Goal: Manage account settings

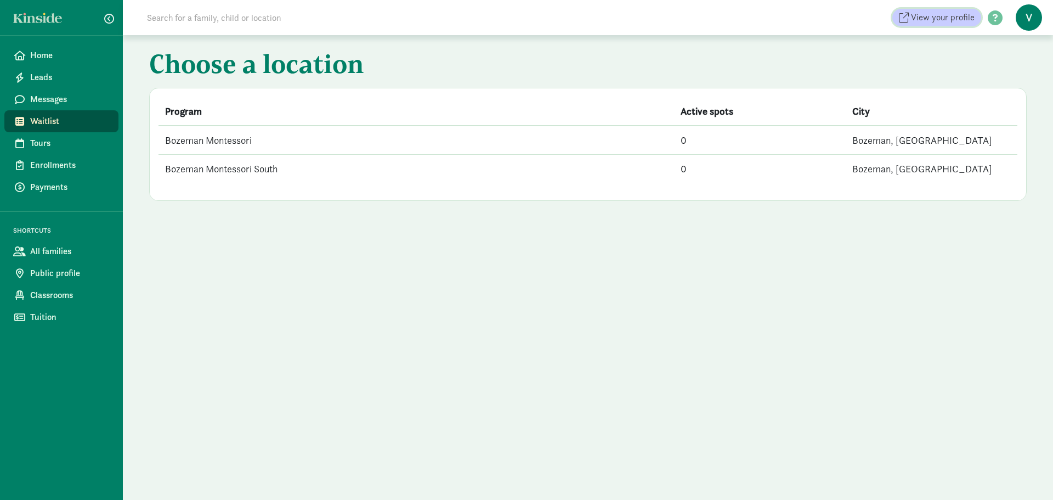
click at [932, 22] on span "View your profile" at bounding box center [943, 17] width 64 height 13
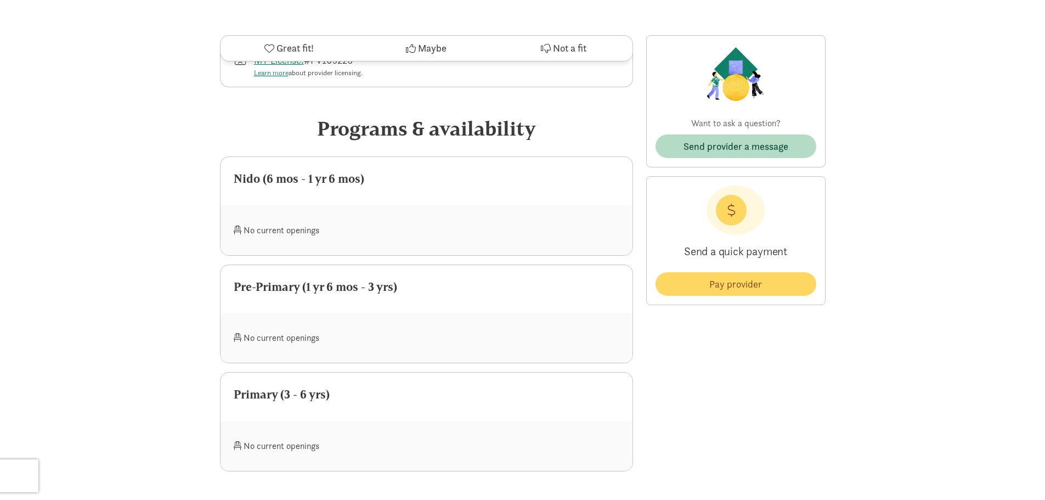
scroll to position [384, 0]
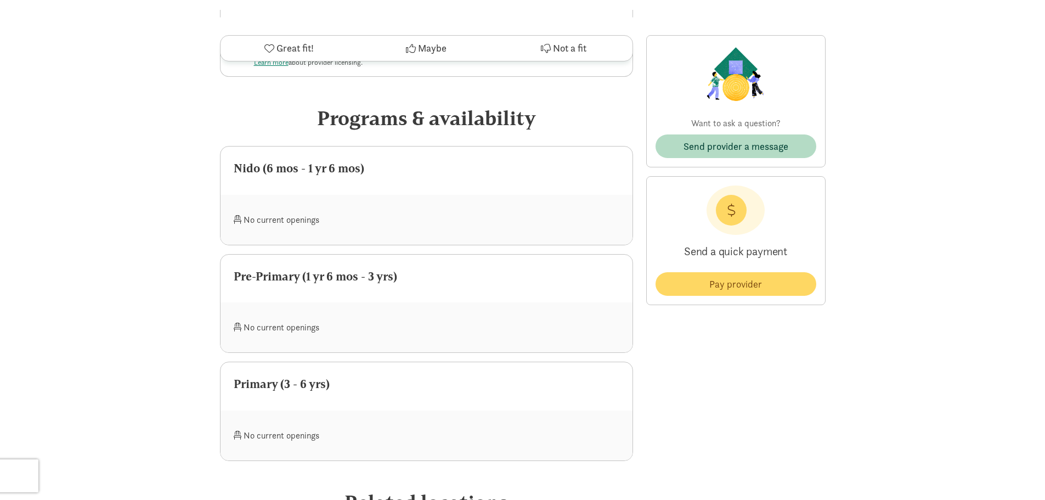
click at [313, 315] on div "No current openings" at bounding box center [330, 327] width 193 height 24
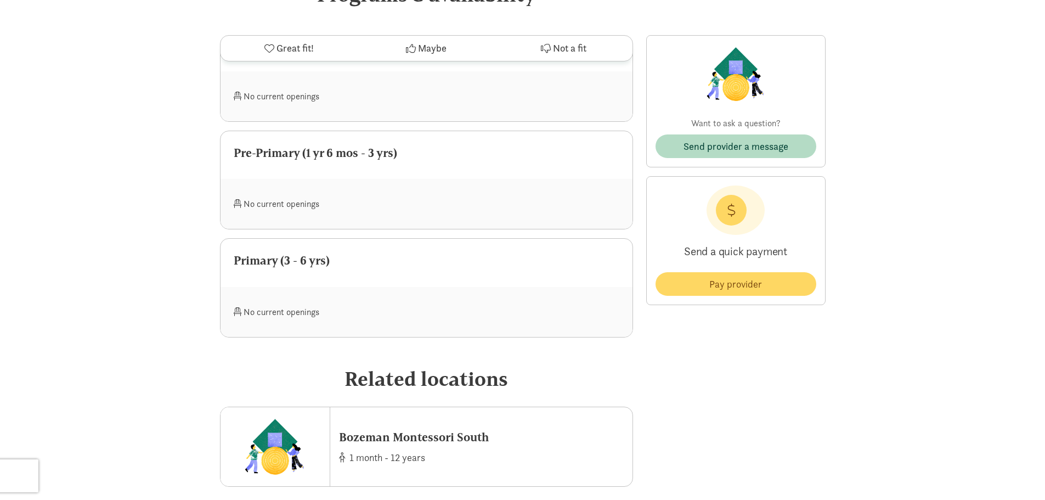
scroll to position [617, 0]
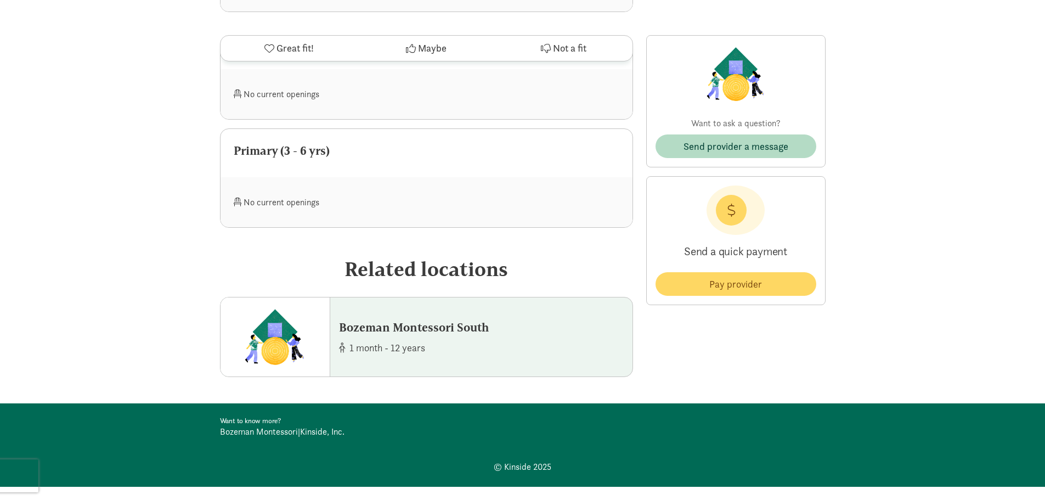
click at [416, 318] on div "Bozeman Montessori South" at bounding box center [414, 327] width 150 height 18
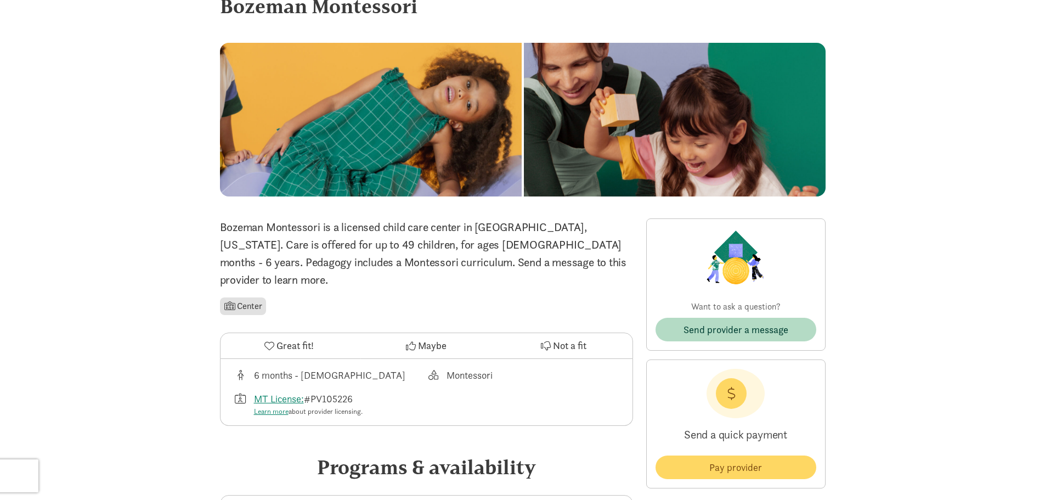
scroll to position [0, 0]
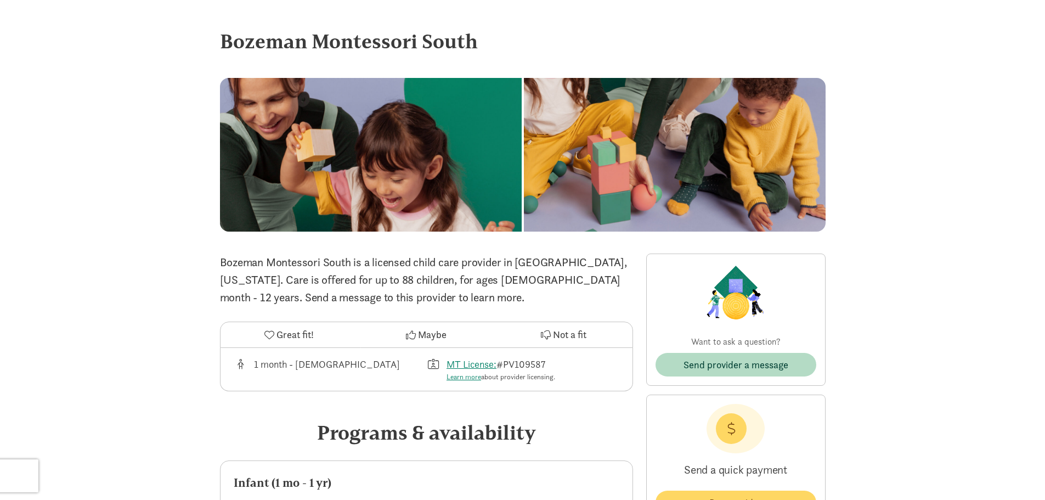
click at [388, 41] on div "Bozeman Montessori South" at bounding box center [523, 41] width 606 height 30
click at [412, 42] on div "Bozeman Montessori South" at bounding box center [523, 41] width 606 height 30
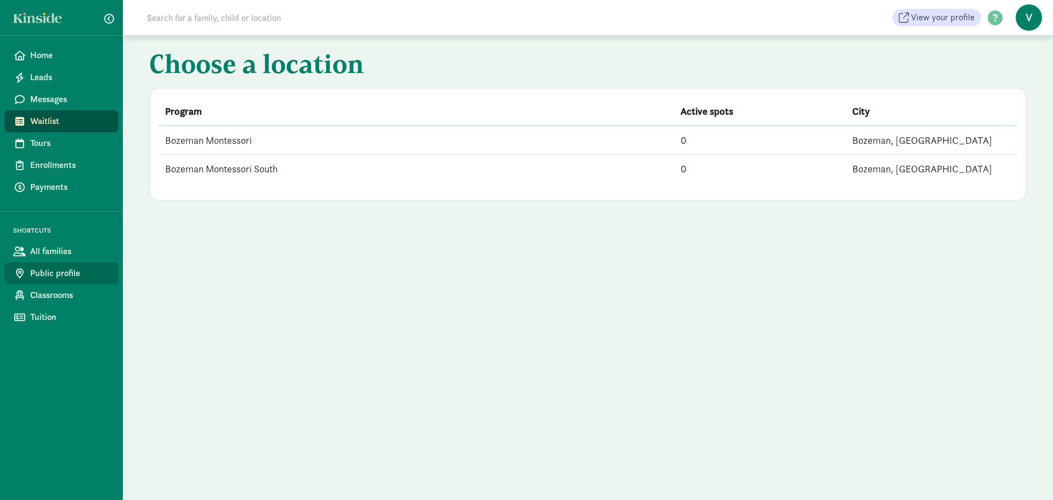
click at [44, 275] on span "Public profile" at bounding box center [70, 273] width 80 height 13
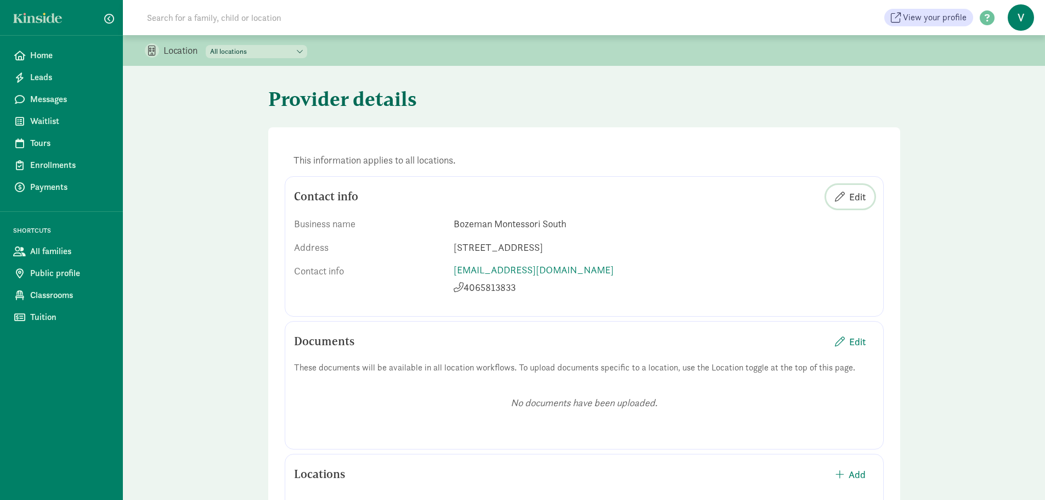
click at [854, 200] on span "Edit" at bounding box center [857, 196] width 16 height 15
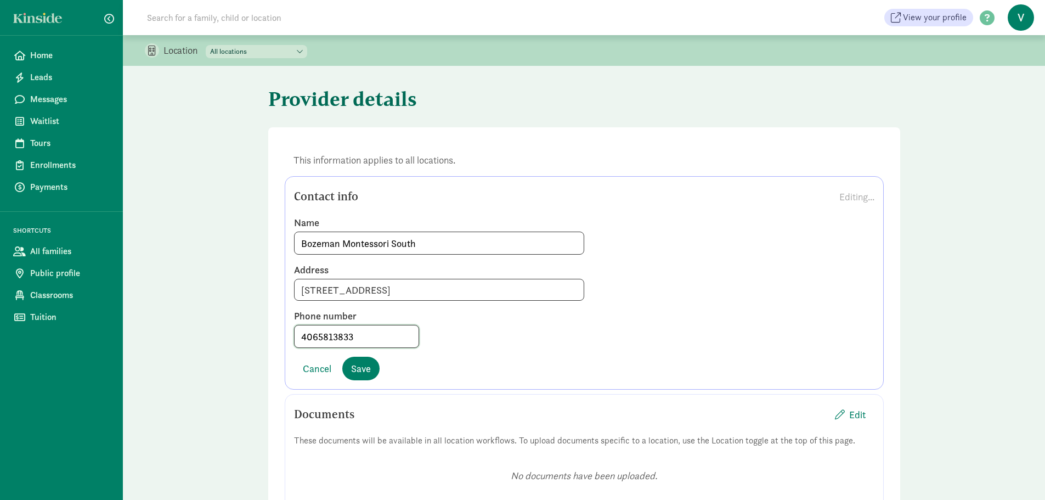
click at [357, 337] on input "4065813833" at bounding box center [357, 336] width 124 height 22
type input "4066008098"
click at [364, 365] on span "Save" at bounding box center [361, 368] width 20 height 15
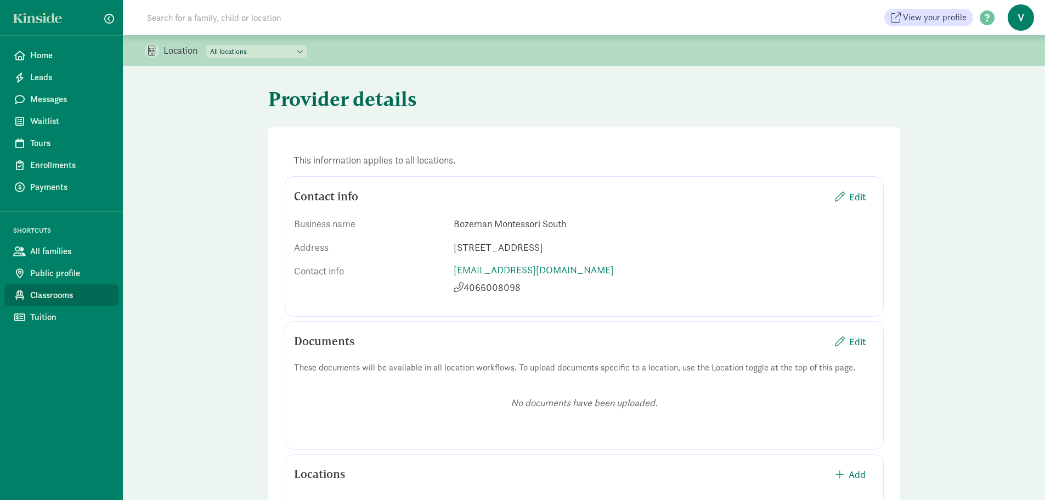
click at [46, 292] on span "Classrooms" at bounding box center [70, 295] width 80 height 13
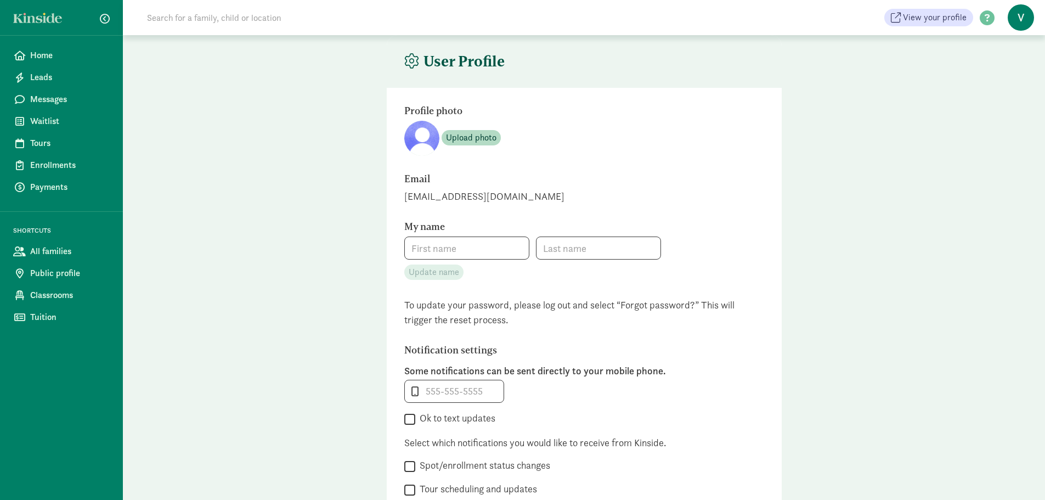
type input "Victoria"
type input "van Garderen"
type input "4065813833"
checkbox input "false"
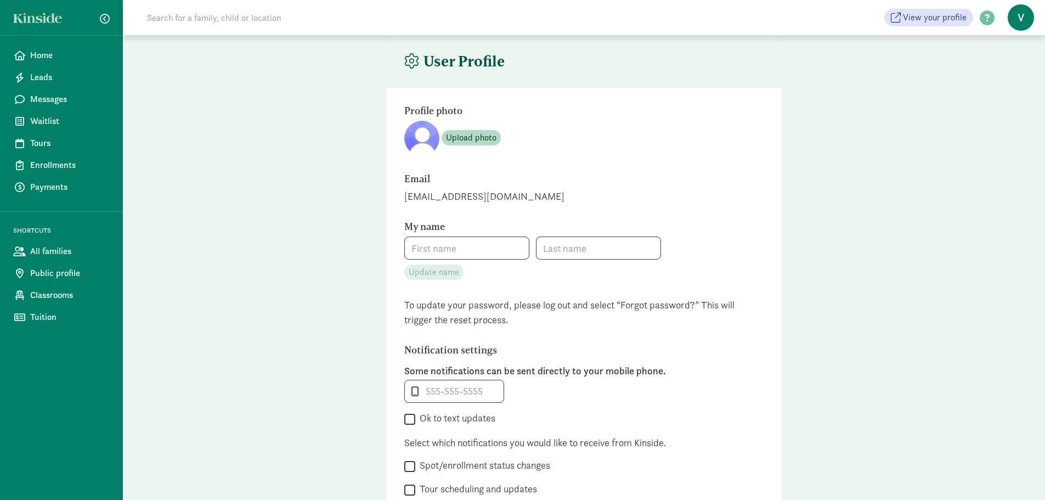
checkbox input "false"
click at [1016, 15] on span "V" at bounding box center [1021, 17] width 26 height 26
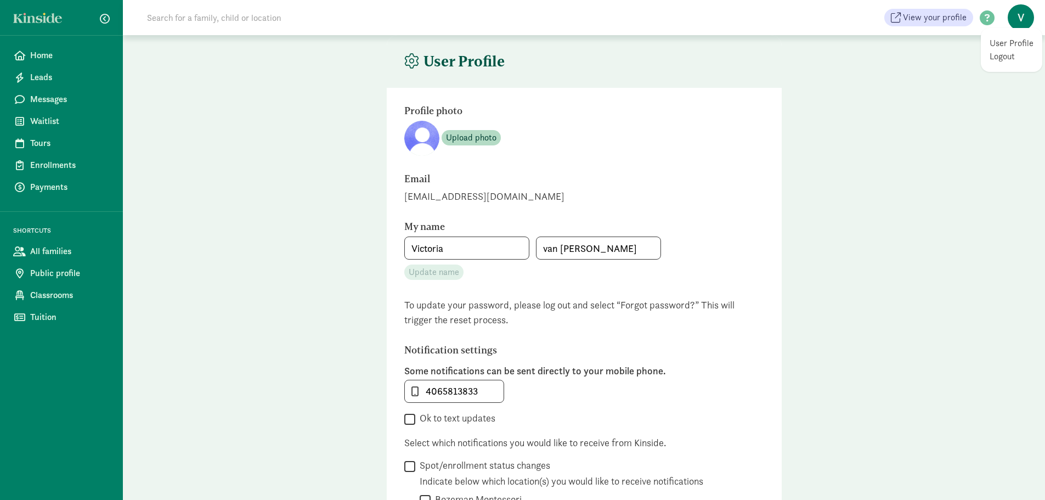
click at [998, 58] on link "Logout" at bounding box center [1011, 56] width 44 height 13
